Goal: Share content: Share content

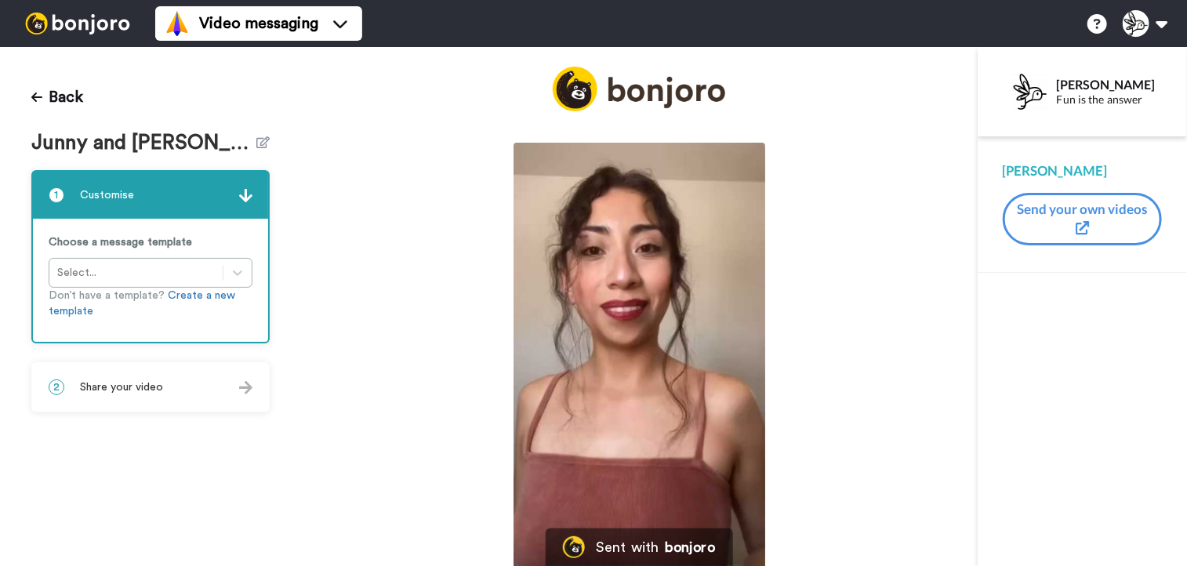
click at [66, 90] on button "Back" at bounding box center [57, 97] width 52 height 38
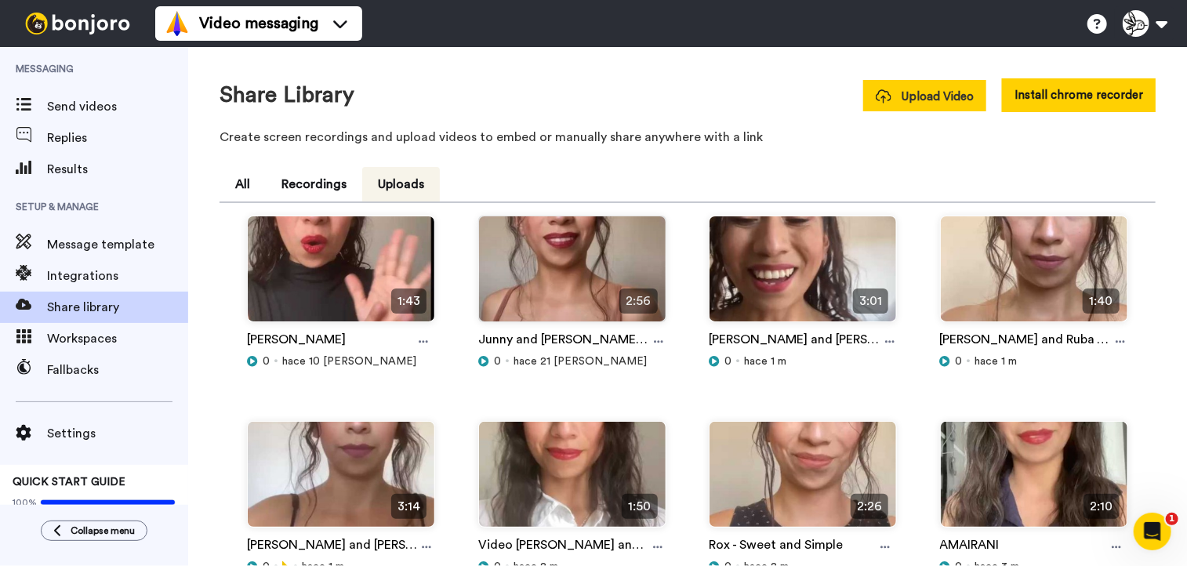
click at [935, 84] on button "Upload Video" at bounding box center [924, 95] width 123 height 31
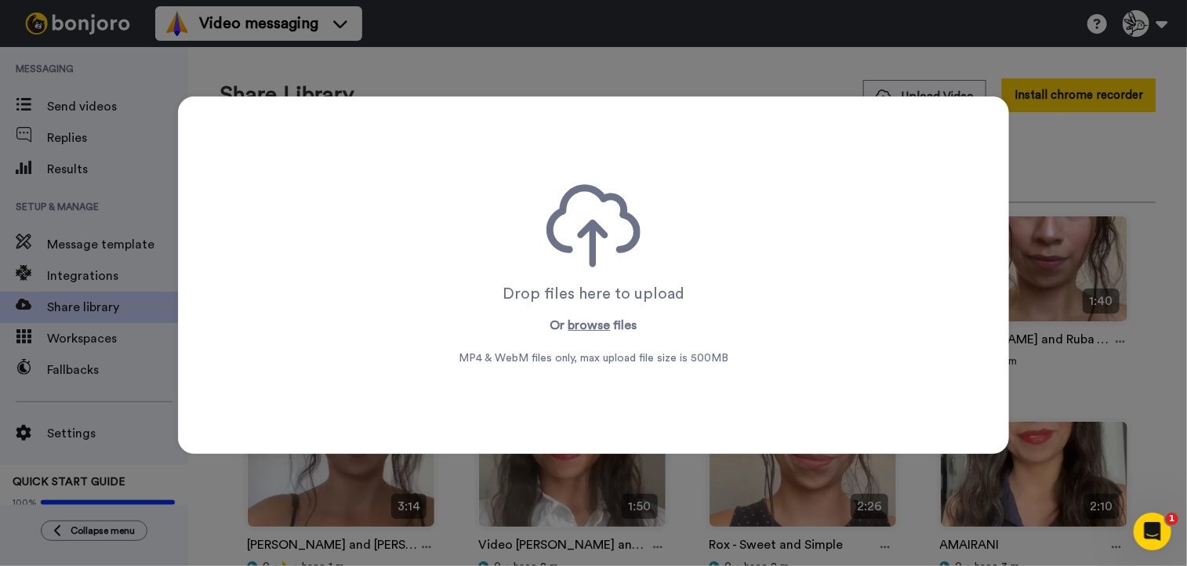
click at [626, 391] on div "Drop files here to upload Or browse files MP4 & WebM files only, max upload fil…" at bounding box center [593, 275] width 831 height 358
click at [591, 329] on button "browse" at bounding box center [589, 325] width 42 height 19
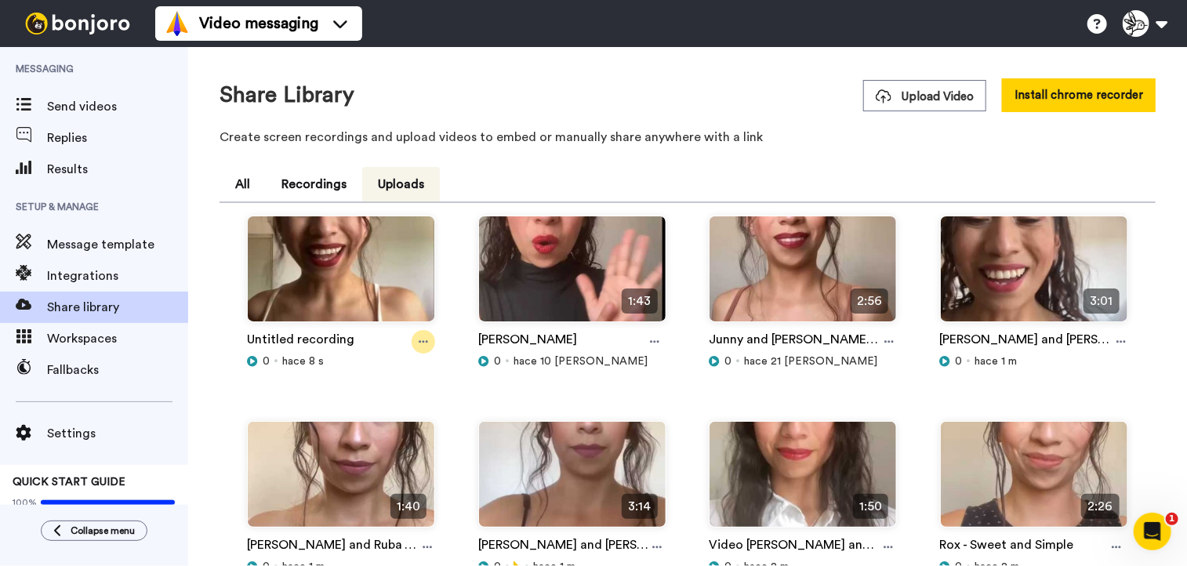
click at [419, 337] on icon at bounding box center [423, 341] width 9 height 11
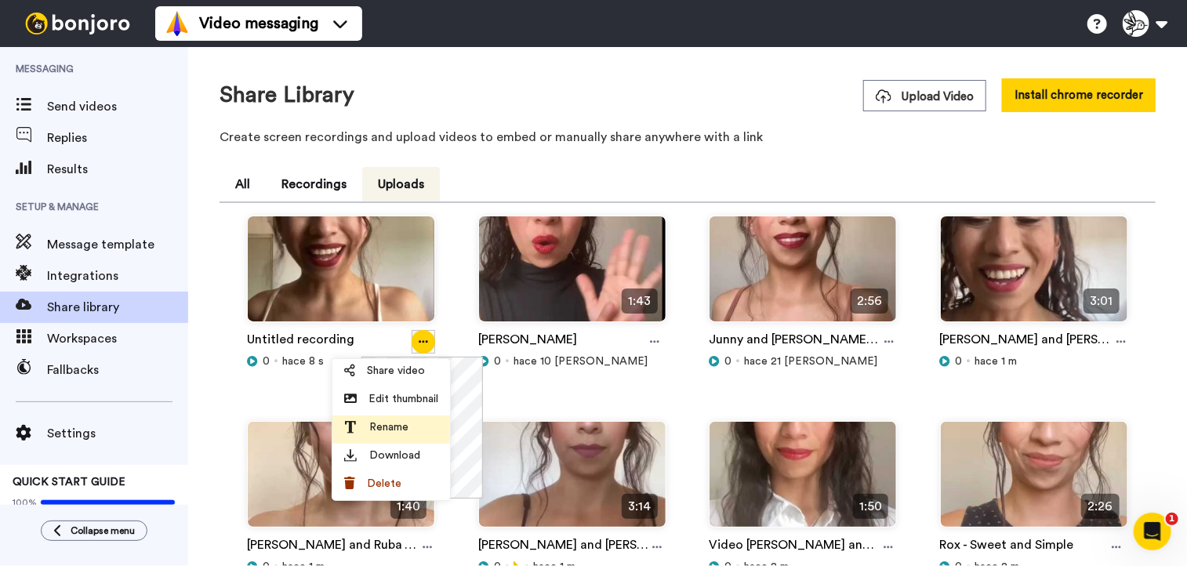
click at [414, 434] on div "Rename" at bounding box center [391, 427] width 94 height 16
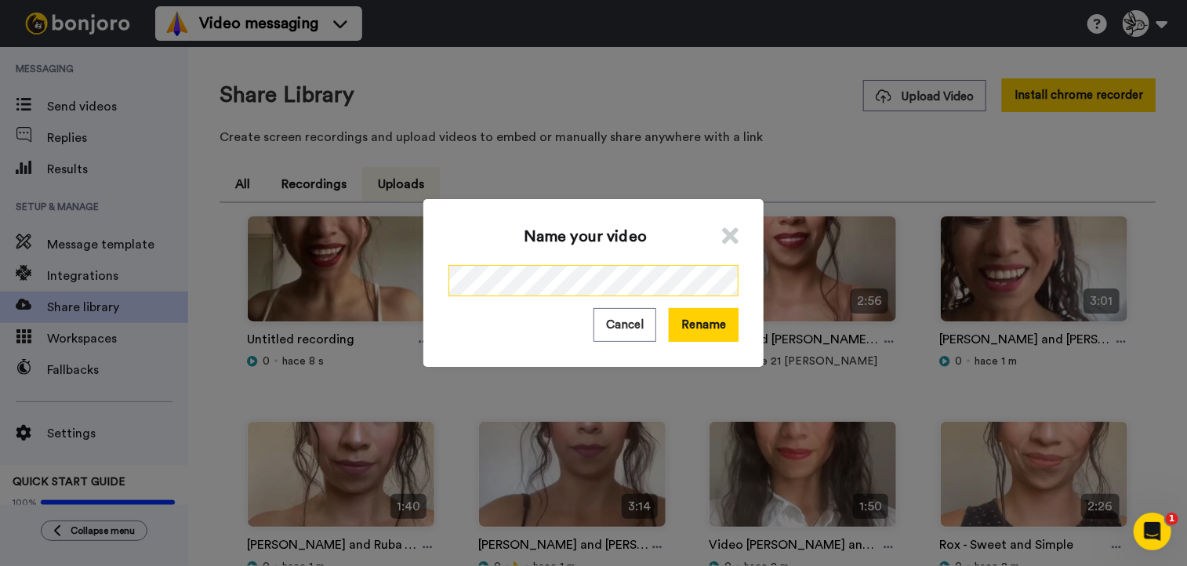
click at [348, 273] on div "Name your video Cancel Rename" at bounding box center [593, 283] width 1187 height 566
click at [712, 318] on button "Rename" at bounding box center [704, 325] width 70 height 34
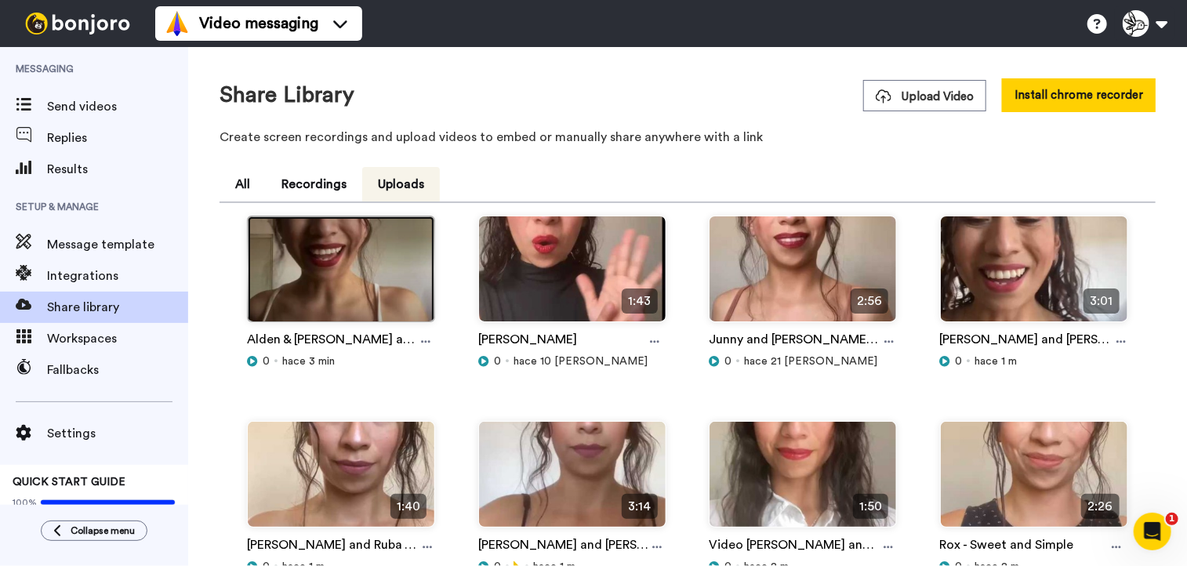
click at [378, 294] on img at bounding box center [341, 275] width 187 height 118
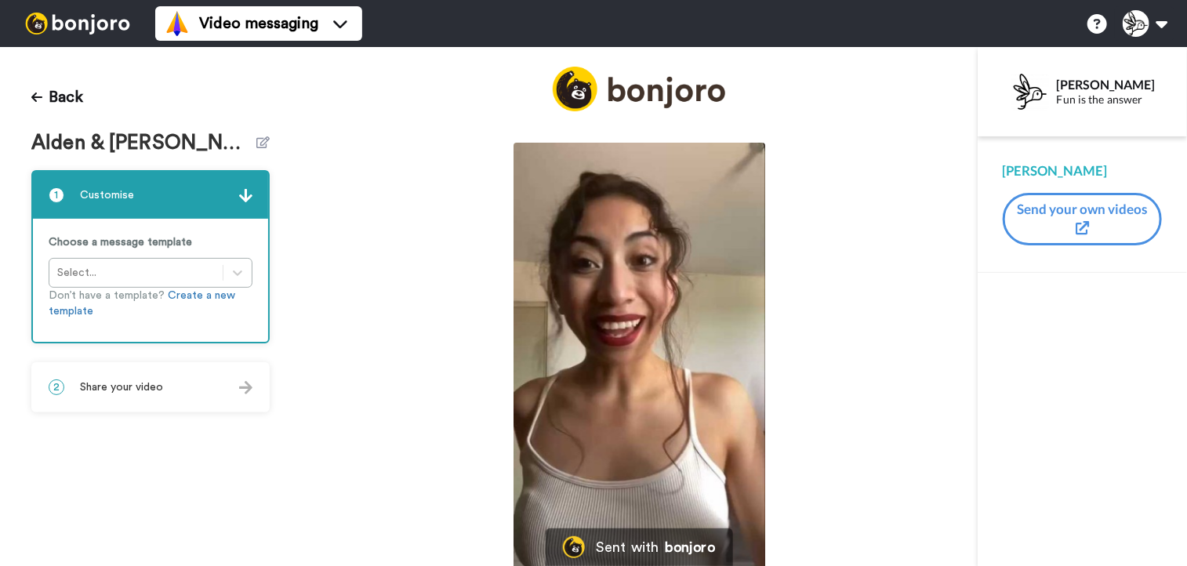
click at [153, 387] on span "Share your video" at bounding box center [121, 387] width 83 height 16
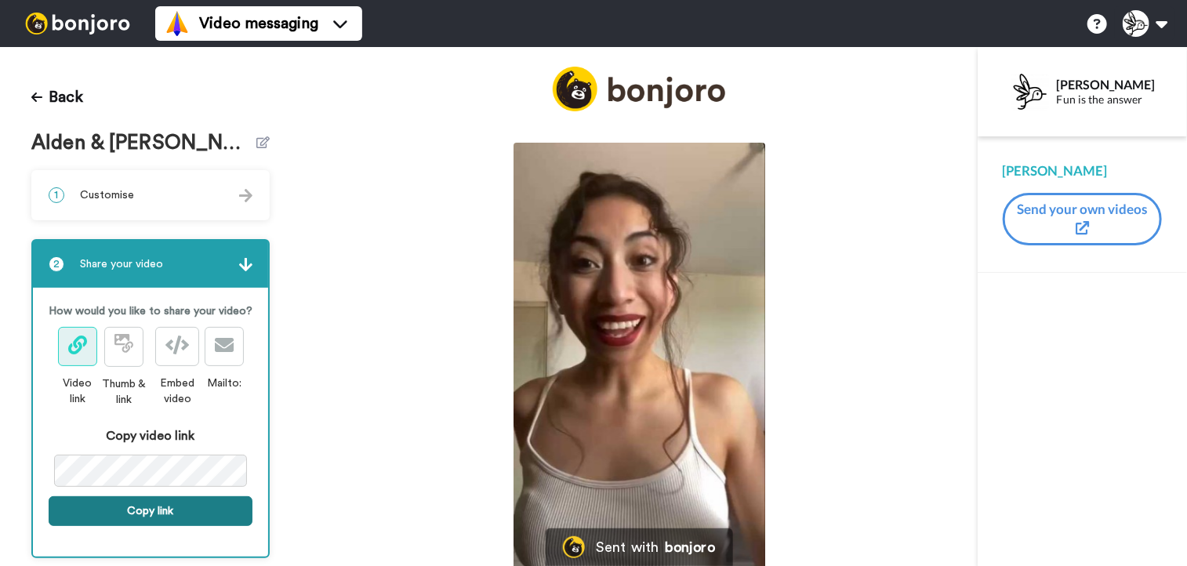
click at [141, 525] on button "Copy link" at bounding box center [151, 511] width 204 height 30
